Goal: Information Seeking & Learning: Learn about a topic

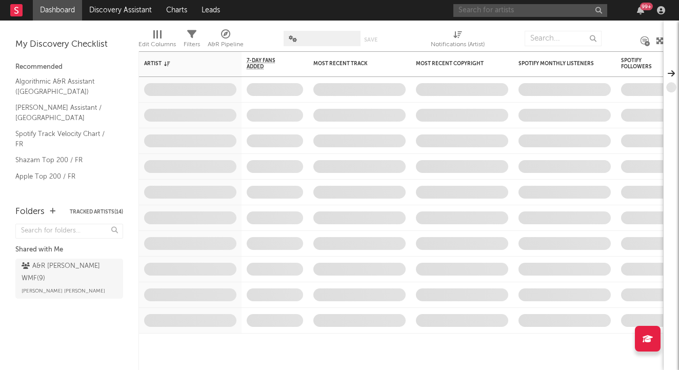
drag, startPoint x: 0, startPoint y: 0, endPoint x: 561, endPoint y: 15, distance: 561.1
click at [561, 15] on input "text" at bounding box center [531, 10] width 154 height 13
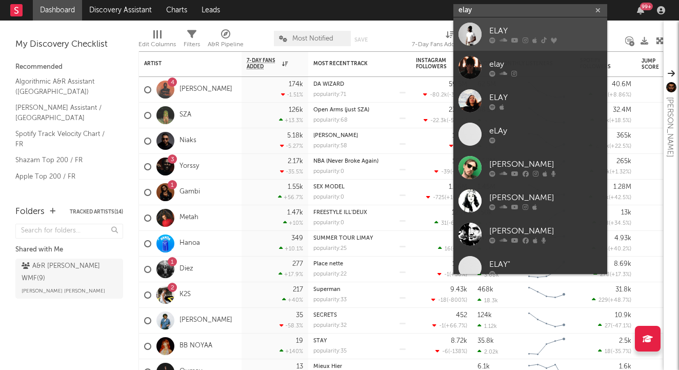
type input "elay"
click at [548, 27] on div "ELAY" at bounding box center [546, 31] width 113 height 12
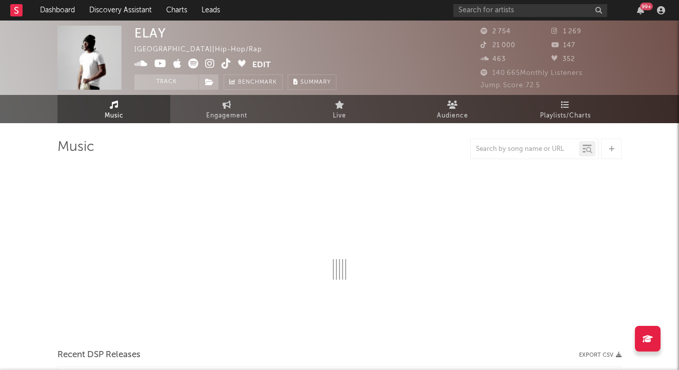
select select "1w"
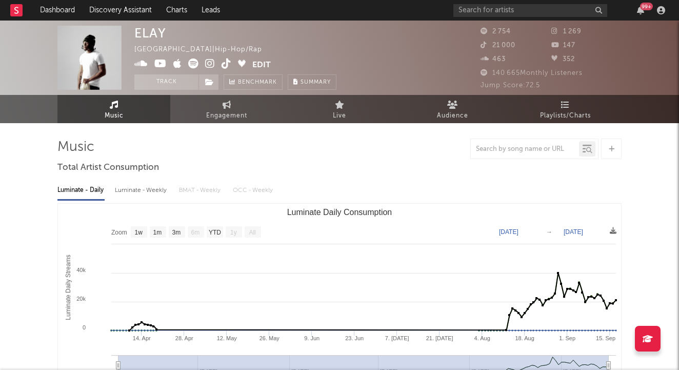
click at [146, 192] on div "Luminate - Weekly" at bounding box center [142, 190] width 54 height 17
select select "6m"
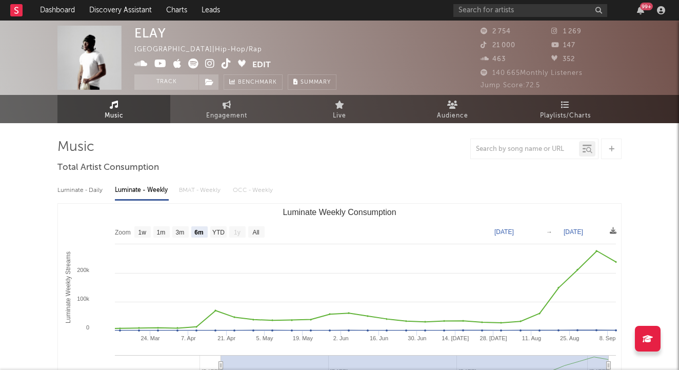
click at [90, 192] on div "Luminate - Daily" at bounding box center [80, 190] width 47 height 17
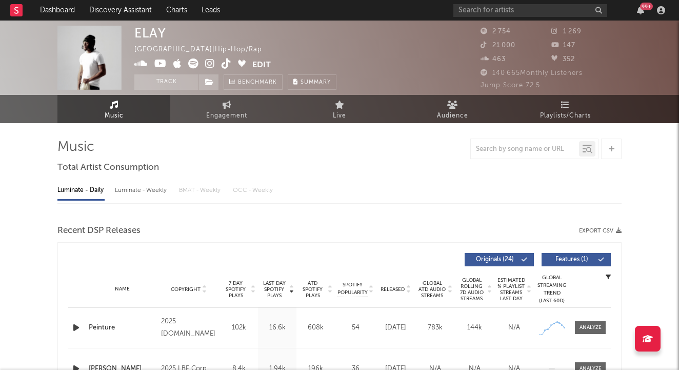
select select "1w"
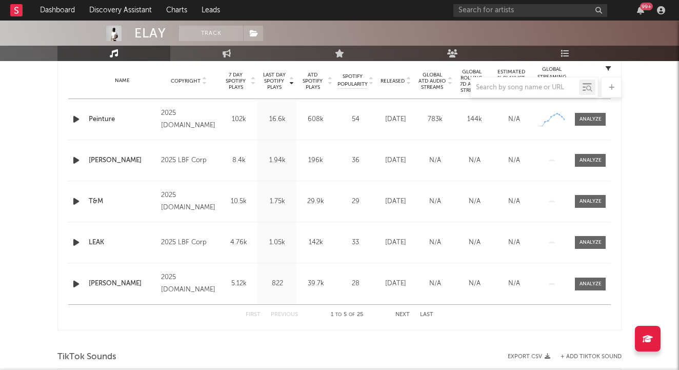
scroll to position [415, 0]
click at [403, 311] on button "Next" at bounding box center [403, 314] width 14 height 6
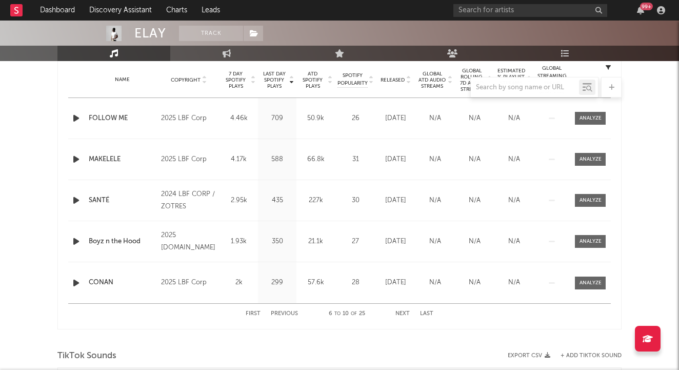
click at [403, 311] on button "Next" at bounding box center [403, 314] width 14 height 6
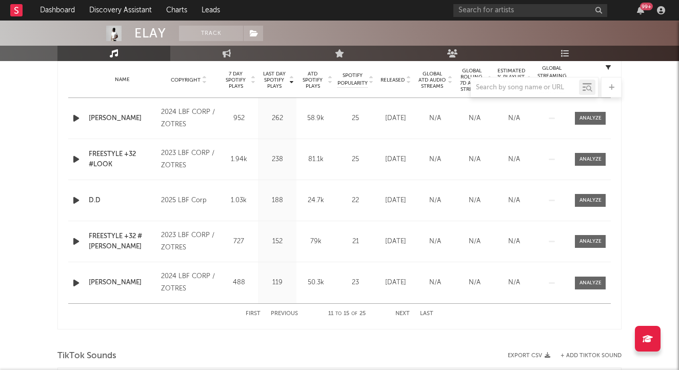
click at [404, 311] on button "Next" at bounding box center [403, 314] width 14 height 6
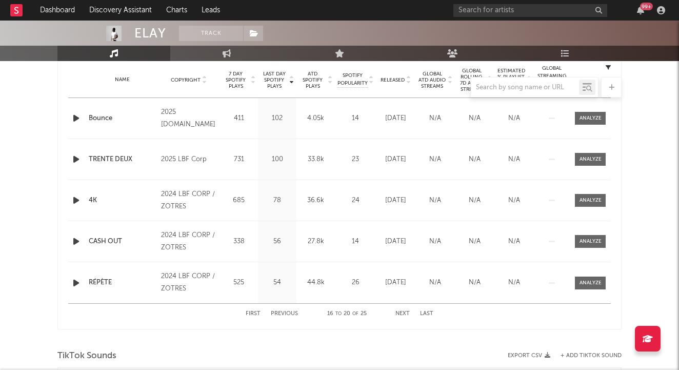
click at [250, 312] on button "First" at bounding box center [253, 314] width 15 height 6
